Goal: Find specific page/section: Find specific page/section

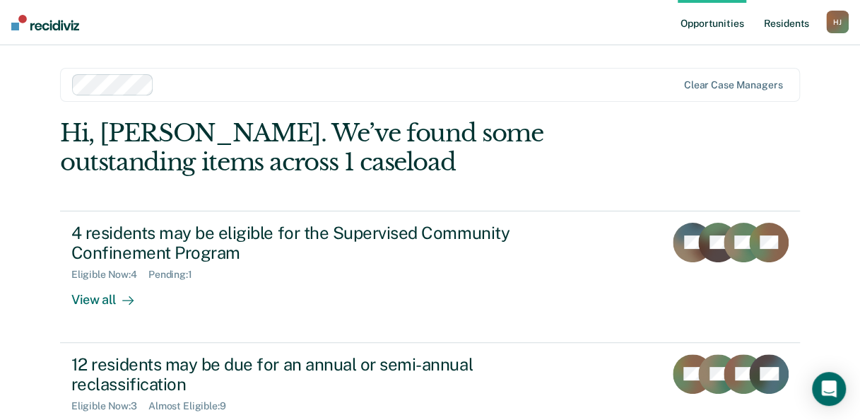
click at [795, 29] on link "Resident s" at bounding box center [787, 22] width 52 height 45
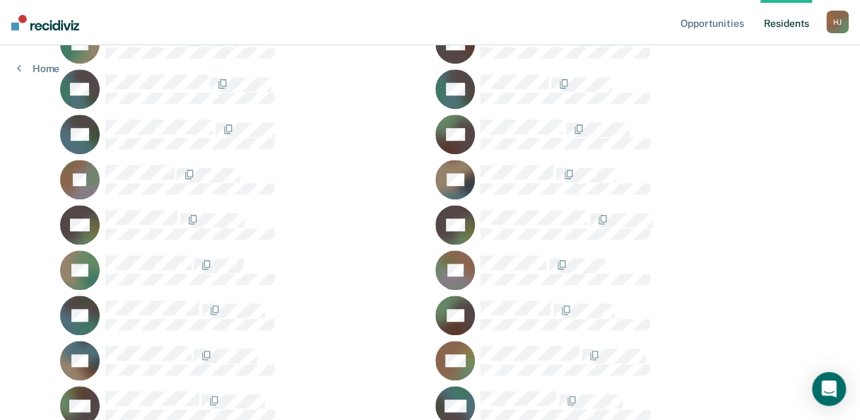
scroll to position [495, 0]
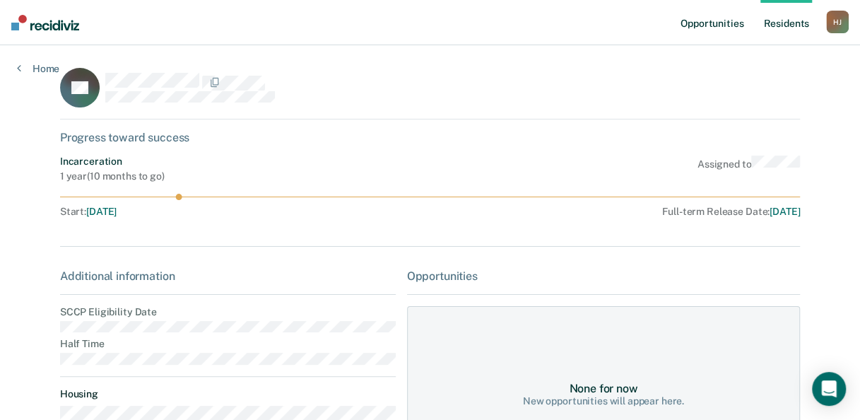
click at [733, 28] on link "Opportunities" at bounding box center [712, 22] width 69 height 45
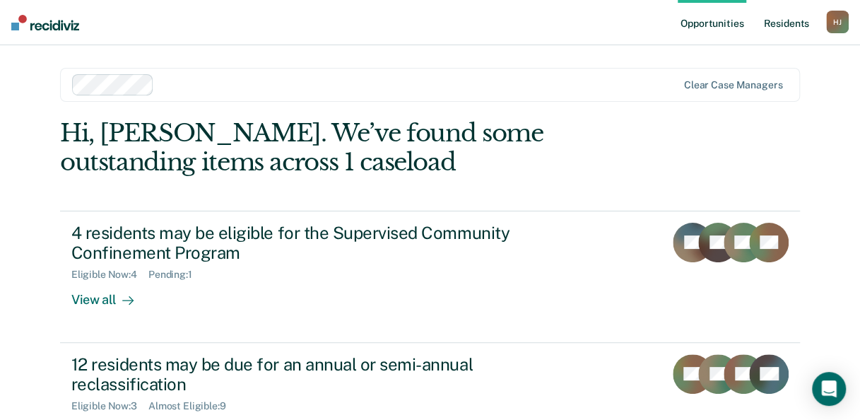
click at [793, 21] on link "Resident s" at bounding box center [787, 22] width 52 height 45
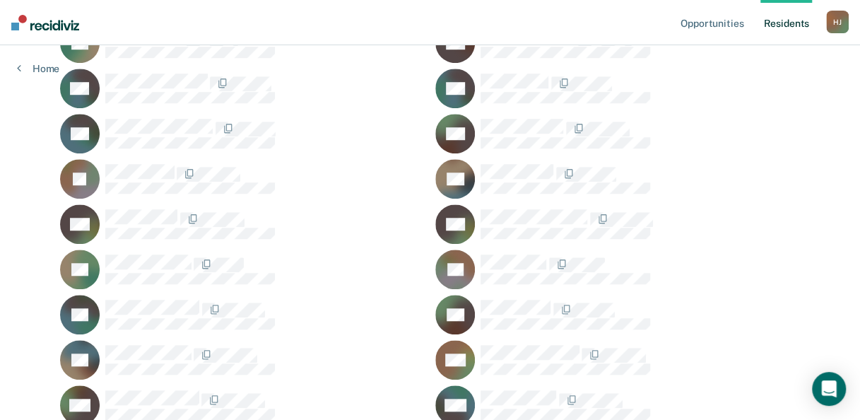
scroll to position [495, 0]
